Goal: Feedback & Contribution: Submit feedback/report problem

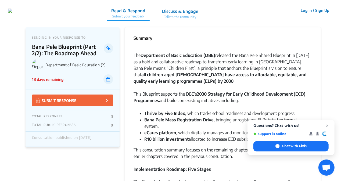
click at [98, 101] on button "SUBMIT RESPONSE" at bounding box center [72, 101] width 81 height 12
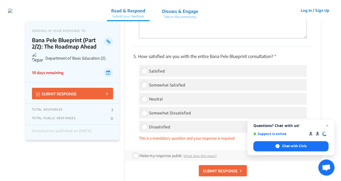
scroll to position [1219, 0]
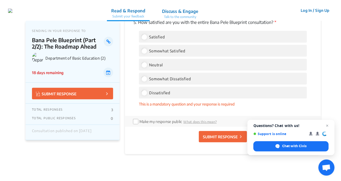
drag, startPoint x: 341, startPoint y: 161, endPoint x: 342, endPoint y: 140, distance: 20.5
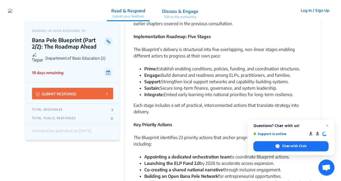
scroll to position [111, 0]
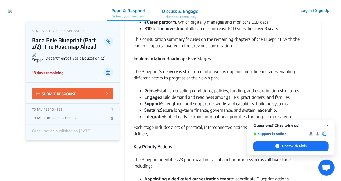
click at [328, 125] on span "Close chat" at bounding box center [327, 126] width 7 height 7
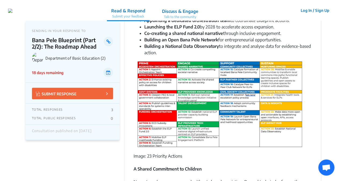
scroll to position [428, 0]
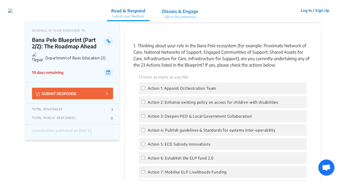
scroll to position [512, 0]
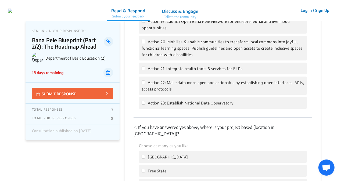
scroll to position [671, 0]
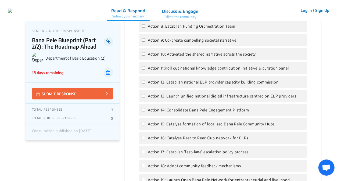
click at [108, 40] on icon at bounding box center [108, 42] width 4 height 4
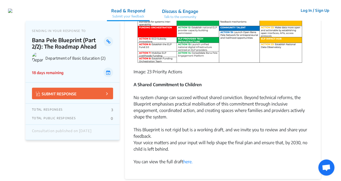
drag, startPoint x: 341, startPoint y: 55, endPoint x: 341, endPoint y: 64, distance: 8.6
click at [186, 159] on link "here." at bounding box center [187, 161] width 9 height 5
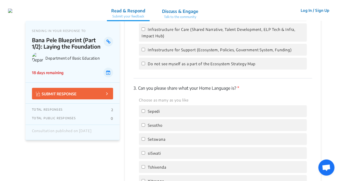
scroll to position [792, 0]
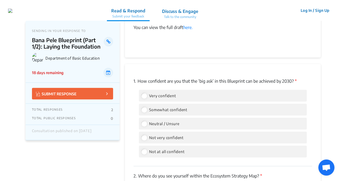
scroll to position [714, 0]
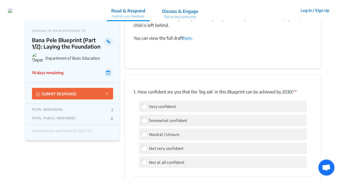
click at [145, 118] on input "Somewhat confident" at bounding box center [144, 120] width 5 height 5
radio input "true"
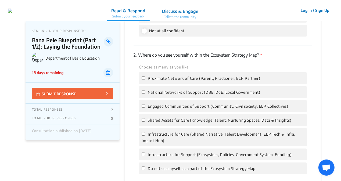
scroll to position [848, 0]
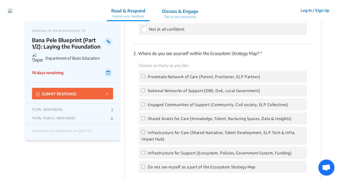
click at [143, 131] on input "Infrastructure for Care (Shared Narrative, Talent Development, ELP Tech & Infra…" at bounding box center [143, 132] width 3 height 3
checkbox input "true"
click at [143, 103] on input "Engaged Communities of Support (Community, Civil society, ELP Collectives)" at bounding box center [143, 104] width 3 height 3
checkbox input "true"
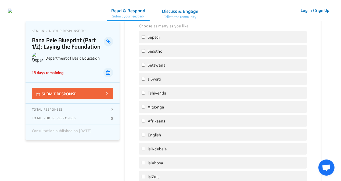
scroll to position [1037, 0]
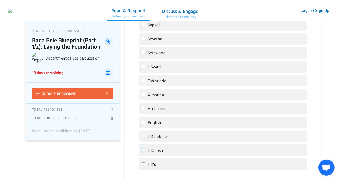
click at [142, 149] on input "isiXhosa" at bounding box center [143, 150] width 3 height 3
checkbox input "true"
drag, startPoint x: 340, startPoint y: 134, endPoint x: 340, endPoint y: 144, distance: 9.7
drag, startPoint x: 340, startPoint y: 144, endPoint x: 335, endPoint y: 142, distance: 5.7
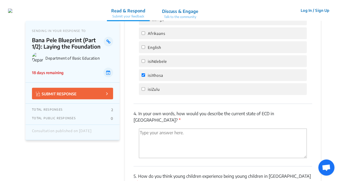
scroll to position [1117, 0]
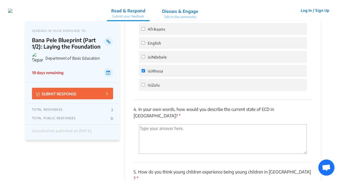
click at [144, 124] on textarea "'Type your answer here.' | translate" at bounding box center [223, 139] width 168 height 30
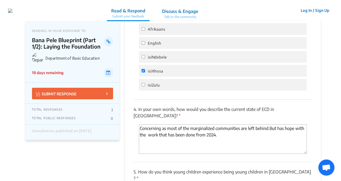
type textarea "Concerning as most of the marginalized communities are left behind.But has hope…"
drag, startPoint x: 340, startPoint y: 144, endPoint x: 342, endPoint y: 151, distance: 6.9
drag, startPoint x: 342, startPoint y: 151, endPoint x: 335, endPoint y: 148, distance: 7.3
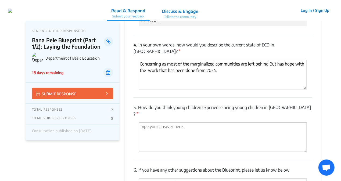
scroll to position [1187, 0]
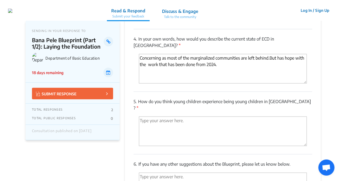
click at [143, 117] on textarea "'Type your answer here.' | translate" at bounding box center [223, 132] width 168 height 30
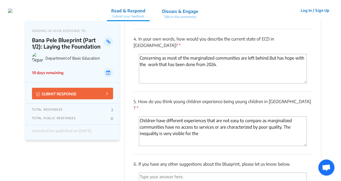
click at [201, 117] on textarea "Children have different experiences that are not easy to compare as marginalize…" at bounding box center [223, 132] width 168 height 30
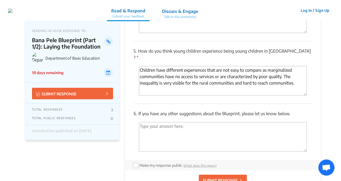
scroll to position [1259, 0]
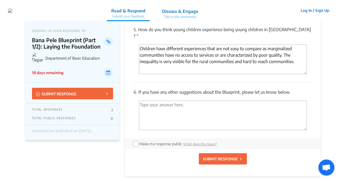
type textarea "Children have different experiences that are not easy to compare as marginalize…"
drag, startPoint x: 340, startPoint y: 155, endPoint x: 340, endPoint y: 133, distance: 21.8
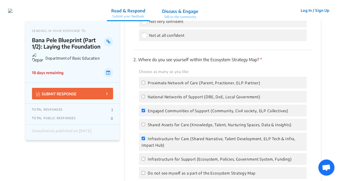
scroll to position [848, 0]
